Goal: Information Seeking & Learning: Learn about a topic

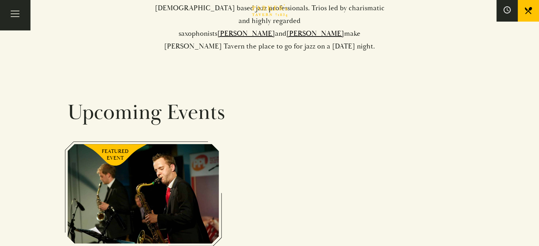
scroll to position [531, 0]
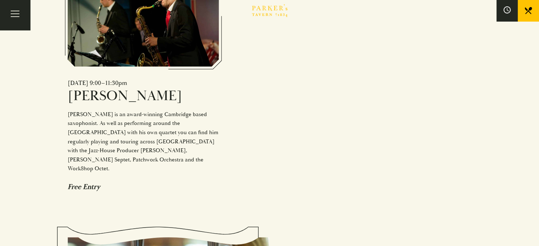
drag, startPoint x: 188, startPoint y: 59, endPoint x: 205, endPoint y: 65, distance: 18.2
click at [203, 79] on div "[DATE] 9:00–11:30pm" at bounding box center [143, 83] width 151 height 8
click at [206, 87] on h6 "[PERSON_NAME]" at bounding box center [143, 96] width 151 height 18
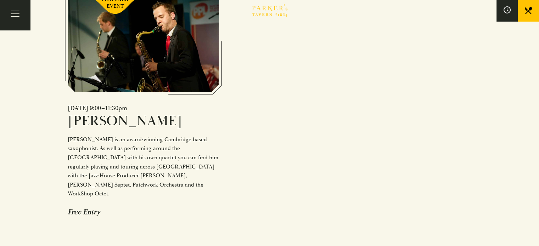
scroll to position [479, 0]
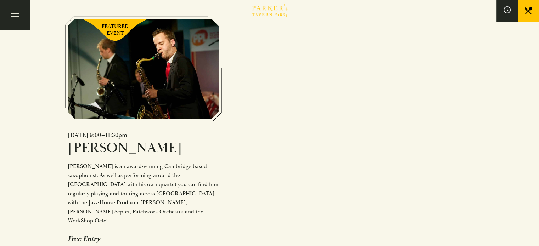
click at [110, 187] on div "[DATE] 9:00–11:30pm [PERSON_NAME] [PERSON_NAME] is an award-winning Cambridge b…" at bounding box center [143, 187] width 151 height 112
click at [81, 191] on div "[DATE] 9:00–11:30pm [PERSON_NAME] [PERSON_NAME] is an award-winning Cambridge b…" at bounding box center [143, 187] width 151 height 112
click at [87, 234] on div "Free Entry" at bounding box center [143, 238] width 151 height 9
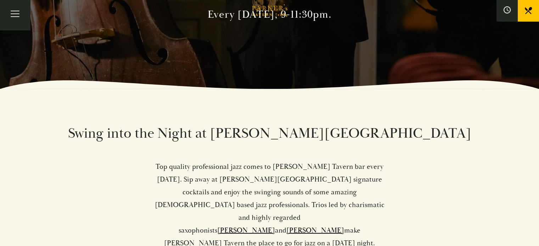
scroll to position [177, 0]
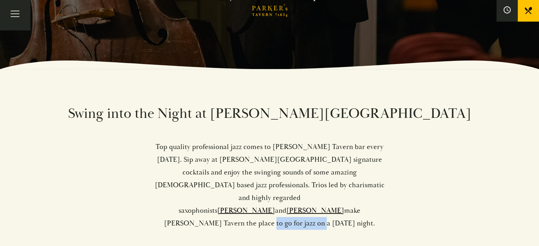
drag, startPoint x: 261, startPoint y: 199, endPoint x: 310, endPoint y: 198, distance: 48.9
click at [310, 198] on p "Top quality professional jazz comes to [PERSON_NAME] Tavern bar every [DATE]. S…" at bounding box center [270, 185] width 232 height 89
click at [0, 0] on icon at bounding box center [0, 0] width 0 height 0
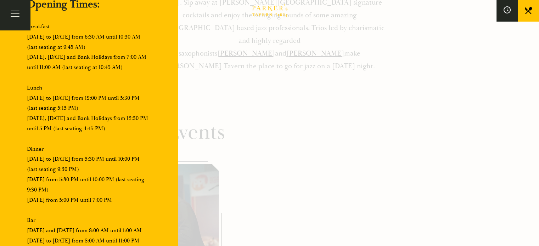
scroll to position [354, 0]
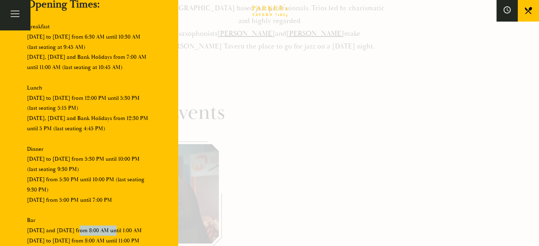
drag, startPoint x: 75, startPoint y: 226, endPoint x: 108, endPoint y: 226, distance: 32.9
click at [108, 226] on p "Breakfast [DATE] to [DATE] from 6:30 AM until 10:30 AM (last seating at 9:45 AM…" at bounding box center [89, 134] width 124 height 224
drag, startPoint x: 75, startPoint y: 172, endPoint x: 120, endPoint y: 178, distance: 45.5
click at [120, 178] on p "Breakfast [DATE] to [DATE] from 6:30 AM until 10:30 AM (last seating at 9:45 AM…" at bounding box center [89, 134] width 124 height 224
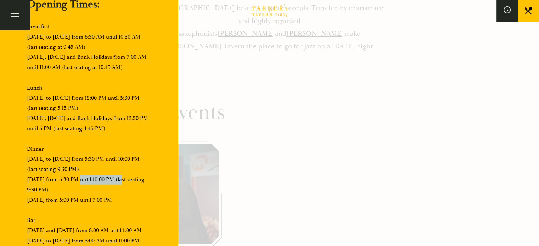
click at [120, 178] on p "Breakfast [DATE] to [DATE] from 6:30 AM until 10:30 AM (last seating at 9:45 AM…" at bounding box center [89, 134] width 124 height 224
drag, startPoint x: 91, startPoint y: 154, endPoint x: 116, endPoint y: 165, distance: 27.6
click at [116, 165] on p "Breakfast [DATE] to [DATE] from 6:30 AM until 10:30 AM (last seating at 9:45 AM…" at bounding box center [89, 134] width 124 height 224
click at [283, 138] on div at bounding box center [269, 123] width 539 height 246
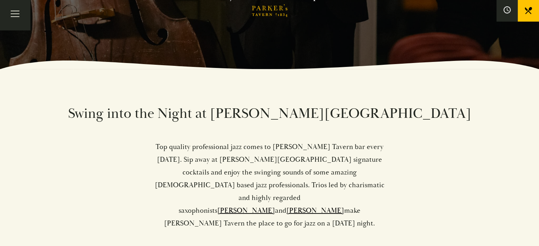
scroll to position [0, 0]
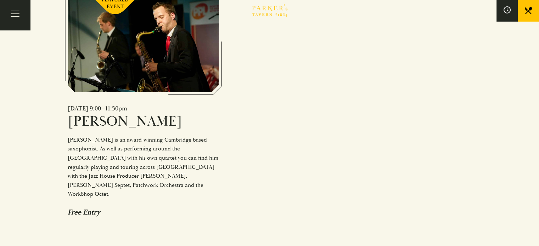
scroll to position [531, 0]
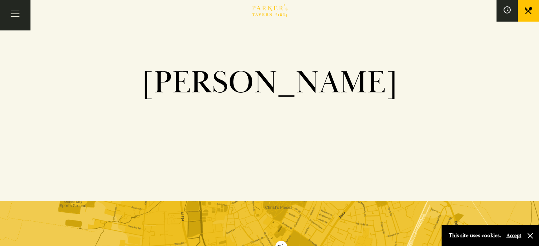
click at [0, 0] on link "Menus" at bounding box center [0, 0] width 0 height 0
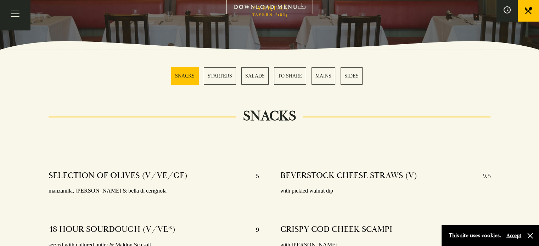
scroll to position [153, 0]
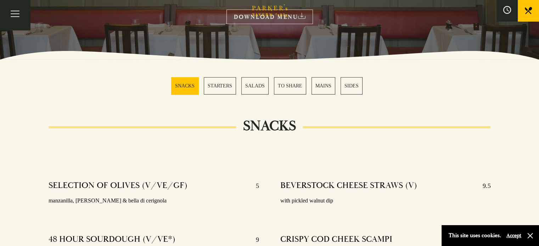
click at [0, 0] on icon at bounding box center [0, 0] width 0 height 0
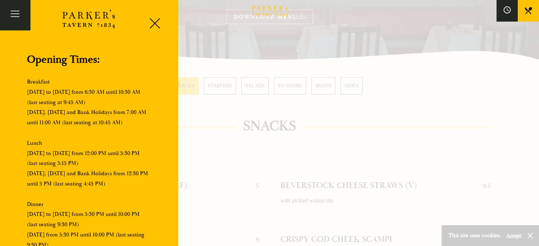
scroll to position [0, 0]
click at [153, 25] on div at bounding box center [152, 26] width 30 height 30
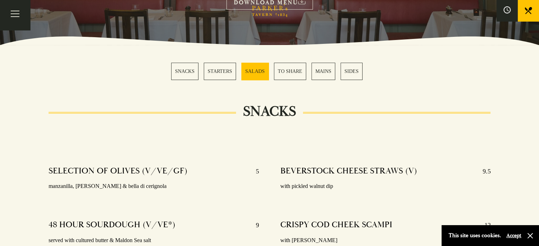
scroll to position [153, 0]
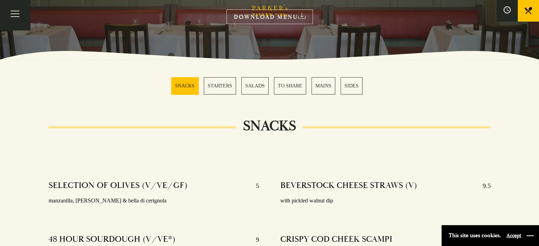
click at [531, 234] on button "button" at bounding box center [529, 235] width 7 height 7
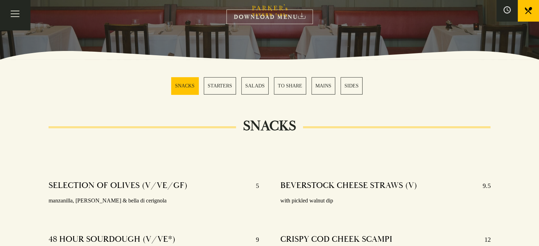
scroll to position [0, 0]
